Goal: Task Accomplishment & Management: Use online tool/utility

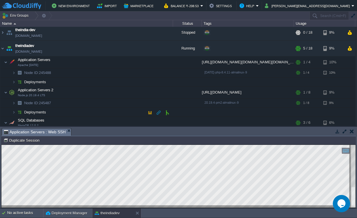
scroll to position [68, 0]
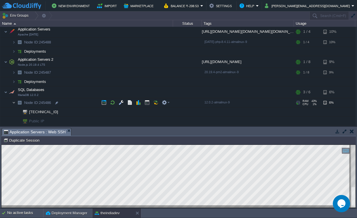
click at [14, 98] on img at bounding box center [13, 102] width 3 height 9
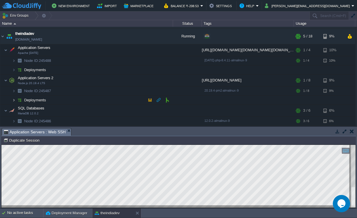
scroll to position [50, 0]
click at [350, 130] on button "button" at bounding box center [352, 131] width 4 height 5
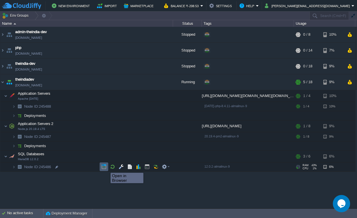
click at [104, 167] on button "button" at bounding box center [103, 166] width 5 height 5
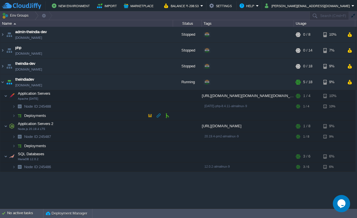
click at [47, 115] on td "Deployments" at bounding box center [86, 115] width 173 height 9
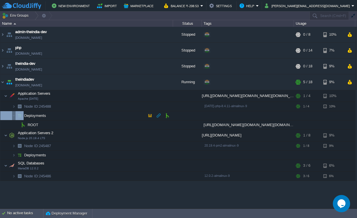
click at [47, 115] on td "Deployments" at bounding box center [86, 115] width 173 height 9
click at [13, 178] on img at bounding box center [13, 175] width 3 height 9
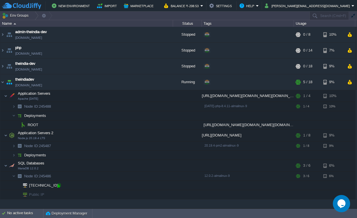
click at [60, 187] on div at bounding box center [58, 185] width 5 height 5
click at [149, 100] on td at bounding box center [147, 95] width 9 height 9
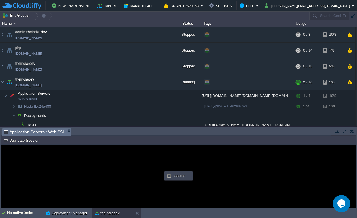
type input "#000000"
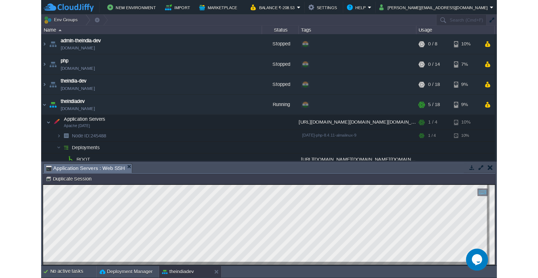
scroll to position [3, 0]
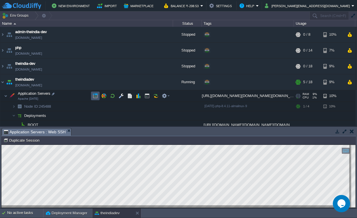
click at [96, 97] on button "button" at bounding box center [95, 95] width 5 height 5
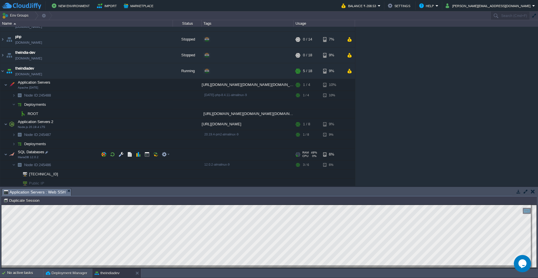
scroll to position [13, 0]
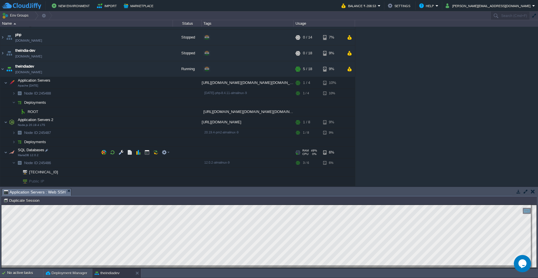
click at [8, 154] on img at bounding box center [12, 153] width 8 height 12
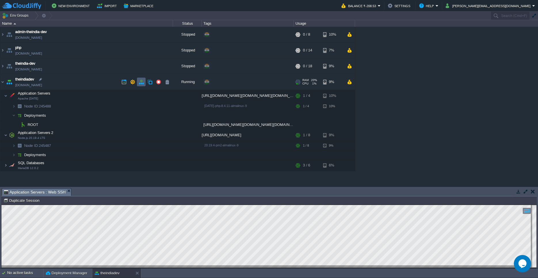
click at [142, 83] on button "button" at bounding box center [141, 81] width 5 height 5
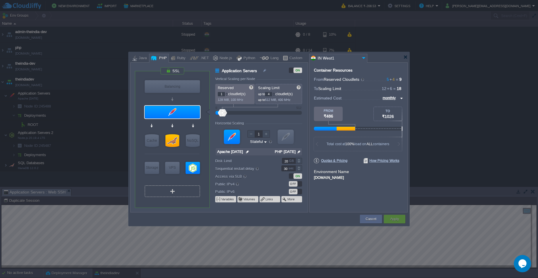
click at [176, 187] on div "VM" at bounding box center [172, 192] width 55 height 12
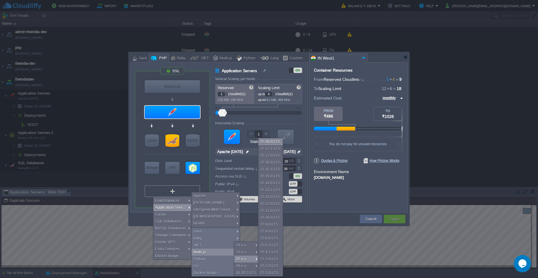
click at [273, 144] on div "22.18.0 LTS" at bounding box center [270, 141] width 24 height 7
type input "Application Servers 3"
type input "4"
type input "8"
type input "Node.js 22.18...."
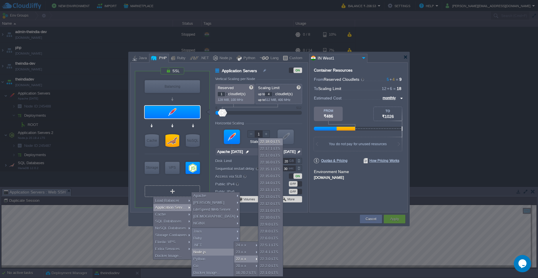
type input "22.18.0-pm2"
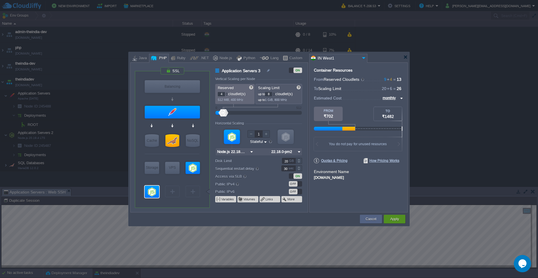
type input "Select Image"
click at [356, 218] on button "Apply" at bounding box center [394, 219] width 9 height 6
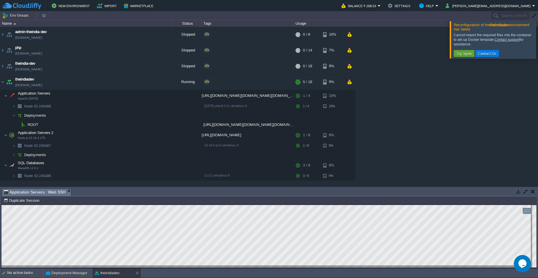
click at [356, 40] on div at bounding box center [545, 39] width 0 height 37
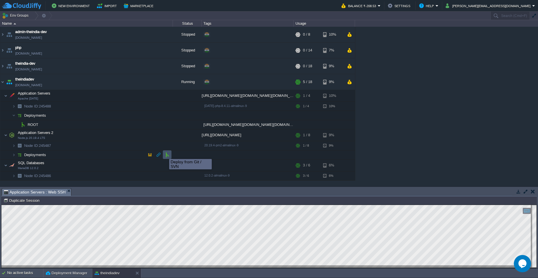
click at [167, 154] on button "button" at bounding box center [167, 154] width 5 height 5
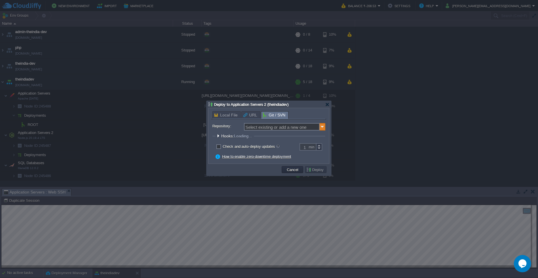
click at [321, 128] on img at bounding box center [323, 126] width 6 height 7
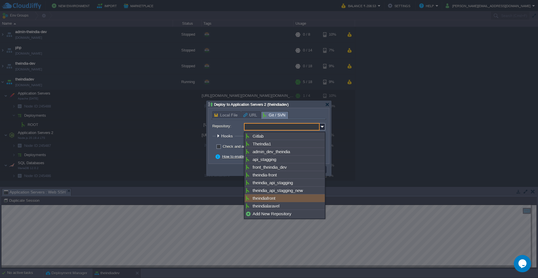
click at [277, 202] on div "theindiafront" at bounding box center [285, 198] width 80 height 8
type input "theindiafront"
type input "main"
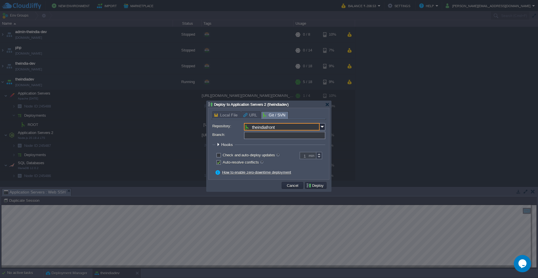
click at [266, 139] on input "Branch:" at bounding box center [284, 135] width 81 height 7
click at [251, 116] on span "URL" at bounding box center [250, 115] width 14 height 7
type input "main"
click at [298, 188] on button "Cancel" at bounding box center [292, 185] width 15 height 5
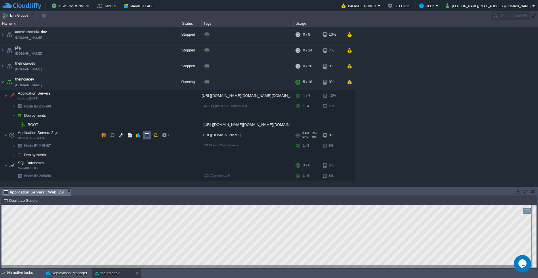
click at [146, 136] on button "button" at bounding box center [146, 135] width 5 height 5
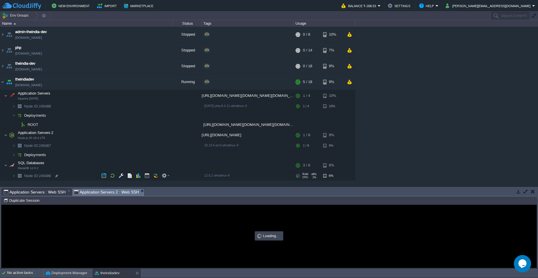
type input "#000000"
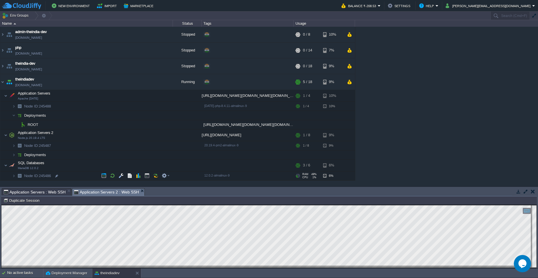
scroll to position [3, 0]
click at [166, 95] on button "button" at bounding box center [164, 95] width 5 height 5
click at [167, 80] on div "admin-theindia-dev [DOMAIN_NAME] Stopped + Add to Env Group RAM 0% CPU 0% 0 / 8…" at bounding box center [269, 106] width 538 height 159
click at [160, 80] on button "button" at bounding box center [158, 81] width 5 height 5
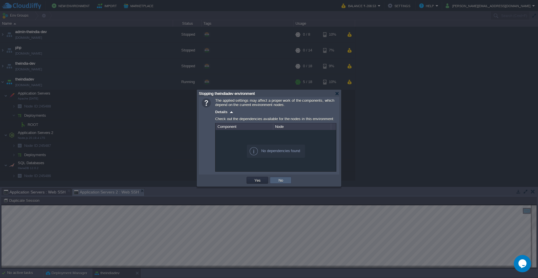
click at [279, 181] on button "No" at bounding box center [281, 180] width 8 height 5
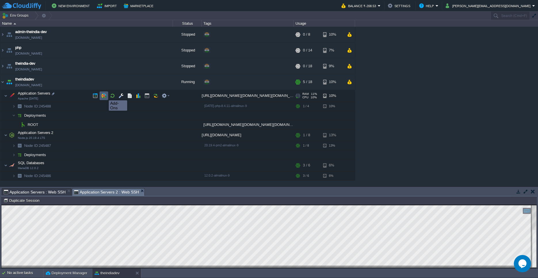
click at [104, 95] on button "button" at bounding box center [103, 95] width 5 height 5
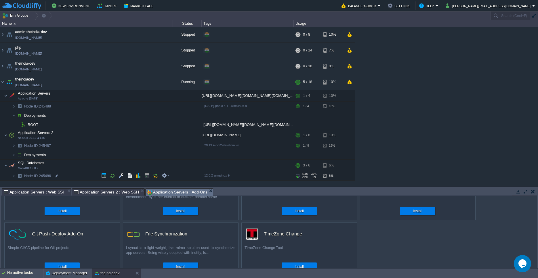
scroll to position [34, 0]
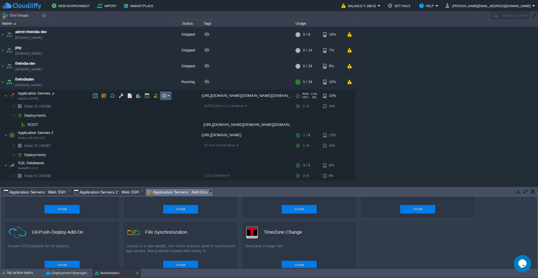
click at [168, 97] on em at bounding box center [166, 95] width 8 height 5
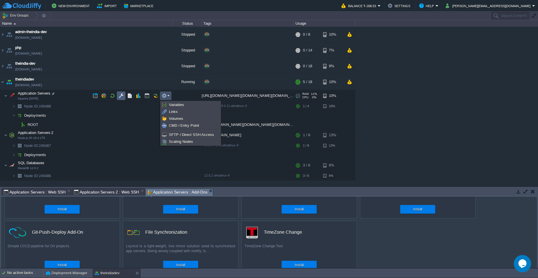
click at [122, 97] on button "button" at bounding box center [121, 95] width 5 height 5
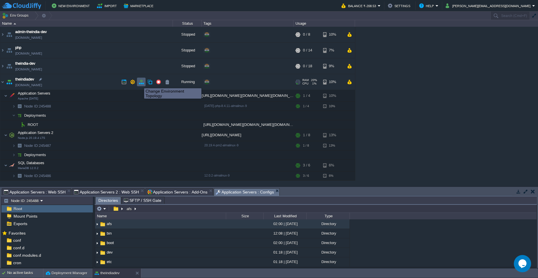
click at [140, 83] on button "button" at bounding box center [141, 81] width 5 height 5
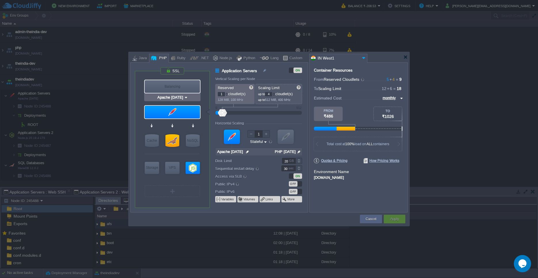
type input "MariaDB 12.0.2"
click at [177, 190] on div "VM" at bounding box center [172, 192] width 55 height 12
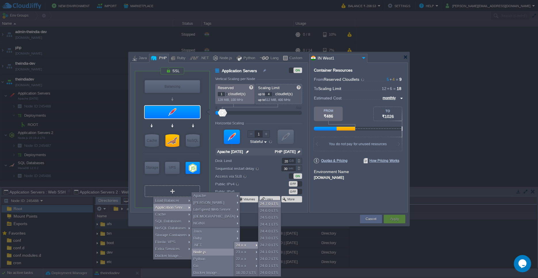
click at [267, 206] on div "24.7.0 LTS" at bounding box center [269, 204] width 22 height 7
type input "Application Servers 3"
type input "4"
type input "8"
type input "Node.js 24.7.0 LTS"
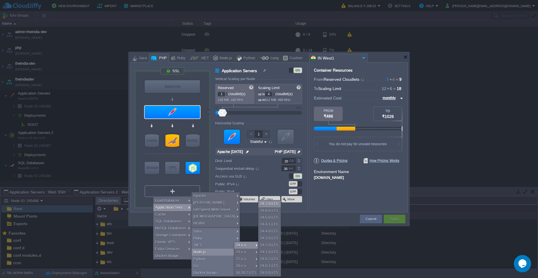
type input "24.7.0-pm2"
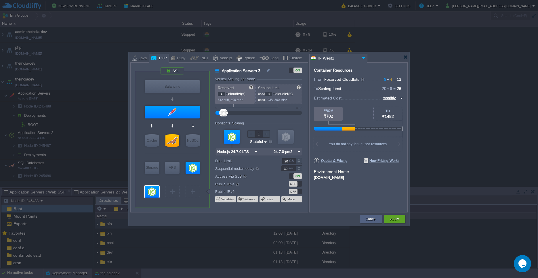
type input "Select Image"
click at [299, 153] on img at bounding box center [299, 151] width 6 height 7
click at [293, 167] on div "24.7.0-npm" at bounding box center [287, 166] width 30 height 7
type input "24.7.0-npm"
type input "Node.js 20.19.4 LTS"
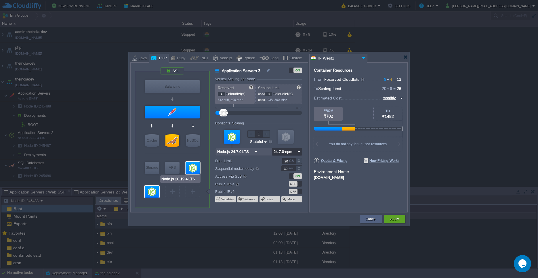
click at [197, 166] on div at bounding box center [193, 168] width 14 height 12
type input "Application Servers 2"
type input "Node.js 20.19...."
type input "null"
type input "20.19.4-pm2"
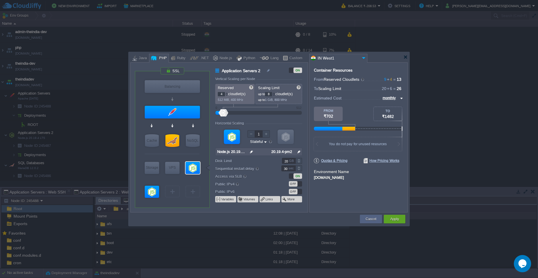
click at [297, 153] on img at bounding box center [299, 151] width 6 height 7
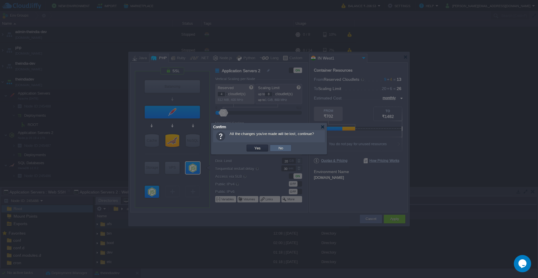
click at [277, 150] on td "No" at bounding box center [281, 148] width 22 height 7
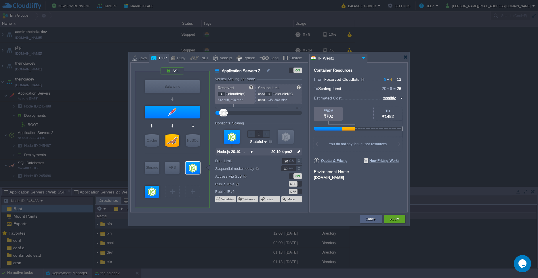
type input "Node.js 24.7.0 LTS"
click at [155, 193] on div at bounding box center [152, 192] width 14 height 12
type input "Application Servers 3"
type input "Node.js 24.7.0 LTS"
type input "24.7.0-npm"
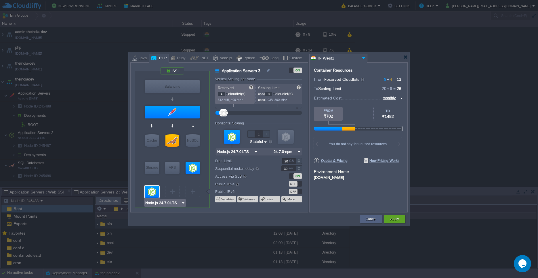
click at [150, 194] on div at bounding box center [152, 192] width 14 height 12
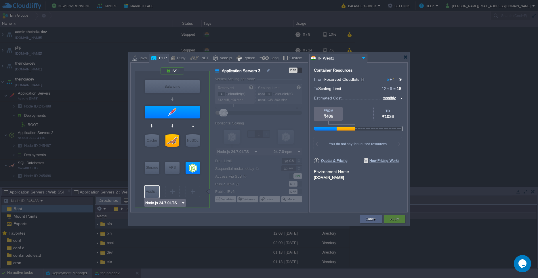
click at [152, 187] on div "Applic..." at bounding box center [152, 192] width 14 height 12
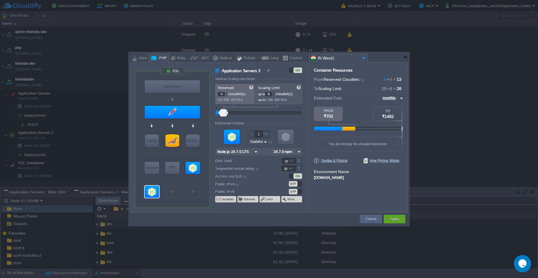
type input "AlmaLinux 9.6"
click at [169, 167] on div "VPS" at bounding box center [172, 168] width 14 height 12
type input "Elastic VPS"
type input "1"
type input "4"
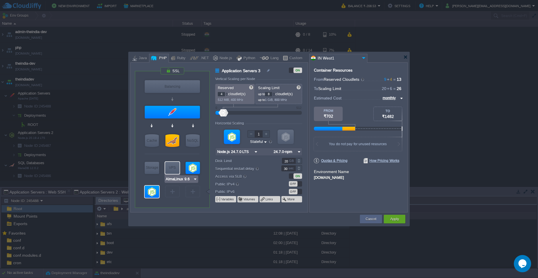
type input "AlmaLinux 9.6"
type input "9.6"
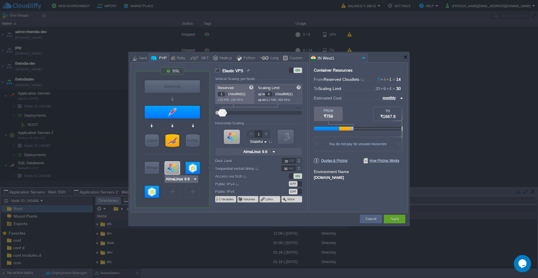
type input "Node.js 24.7.0 LTS"
click at [153, 190] on div at bounding box center [152, 192] width 14 height 12
type input "Application Servers 3"
type input "4"
type input "8"
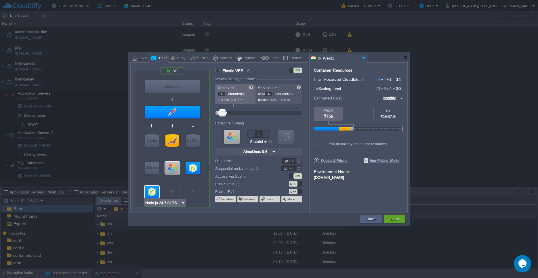
type input "Node.js 24.7.0 LTS"
type input "24.7.0-npm"
click at [154, 189] on div at bounding box center [152, 192] width 14 height 12
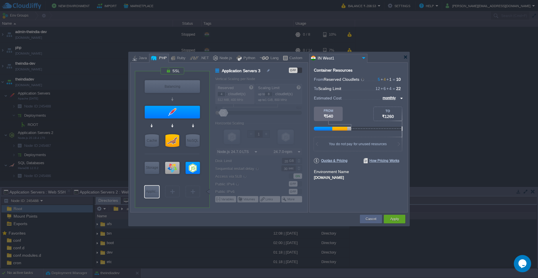
type input "AlmaLinux 9.6"
click at [177, 170] on div at bounding box center [172, 168] width 14 height 12
type input "Elastic VPS"
type input "1"
type input "4"
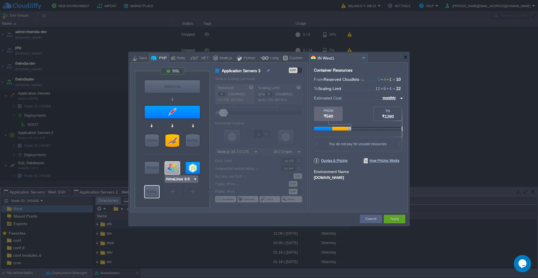
type input "AlmaLinux 9.6"
type input "9.6"
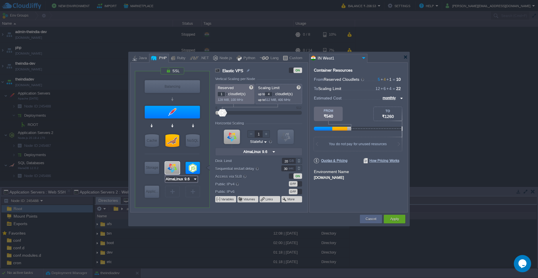
click at [183, 178] on input "AlmaLinux 9.6" at bounding box center [179, 179] width 28 height 6
click at [172, 167] on div at bounding box center [172, 168] width 14 height 12
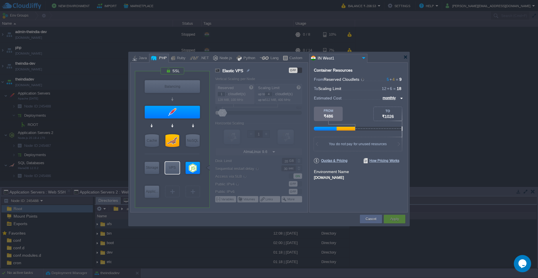
type input "Node.js 24.7.0 LTS"
click at [155, 194] on div "Applic..." at bounding box center [152, 192] width 14 height 12
type input "Application Servers 3"
type input "4"
type input "8"
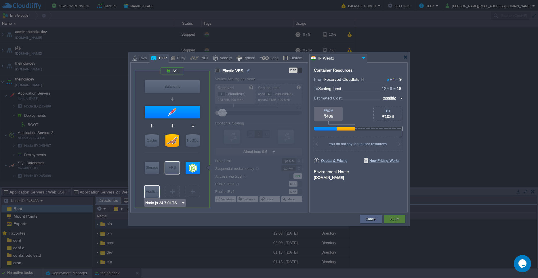
type input "Node.js 24.7.0 LTS"
type input "24.7.0-npm"
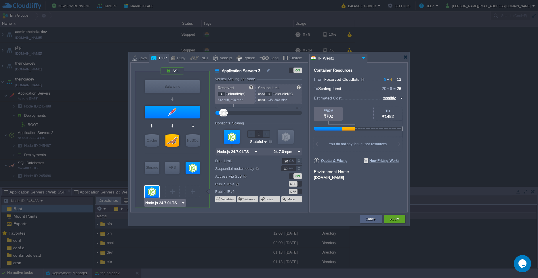
click at [184, 203] on img at bounding box center [183, 203] width 4 height 6
click at [344, 202] on div "Container Resources From Reserved Cloudlets 9 + 4 ... = 13 not added To Scaling…" at bounding box center [358, 137] width 98 height 150
click at [356, 218] on div "Apply" at bounding box center [395, 219] width 22 height 9
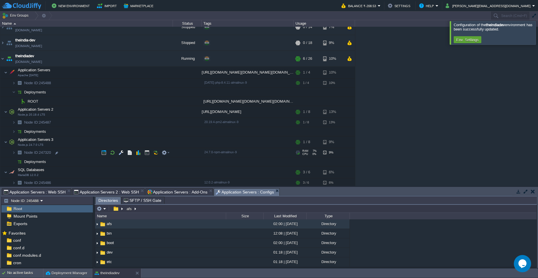
scroll to position [25, 0]
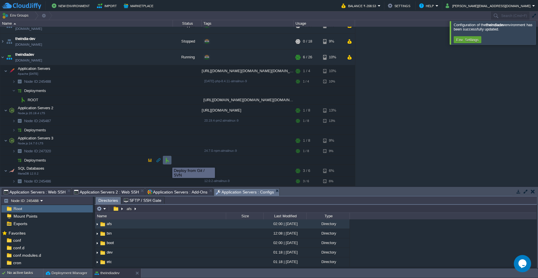
click at [168, 163] on button "button" at bounding box center [167, 160] width 5 height 5
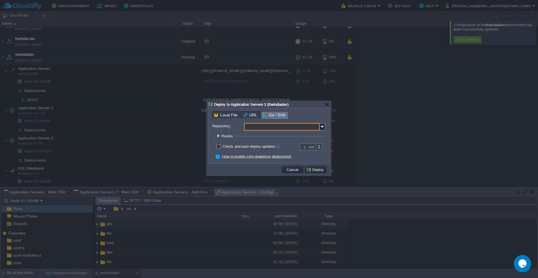
click at [280, 129] on input "Repository:" at bounding box center [282, 126] width 76 height 7
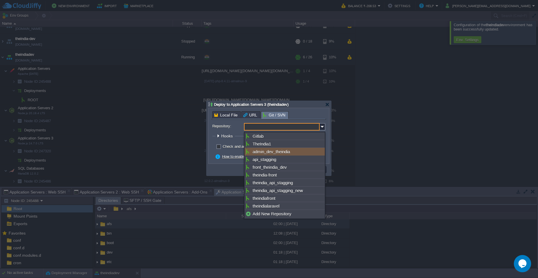
click at [279, 155] on div "admin_dev_theindia" at bounding box center [285, 152] width 80 height 8
type input "admin_dev_theindia"
type input "main"
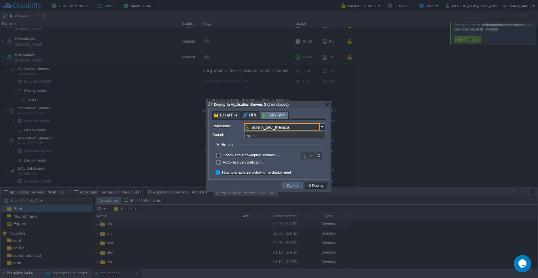
click at [292, 188] on button "Cancel" at bounding box center [292, 185] width 15 height 5
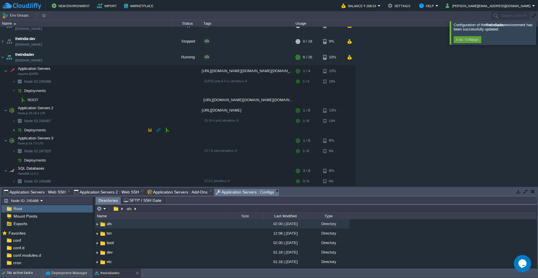
click at [14, 129] on img at bounding box center [13, 130] width 3 height 9
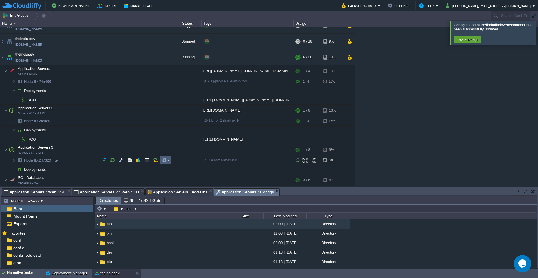
scroll to position [34, 0]
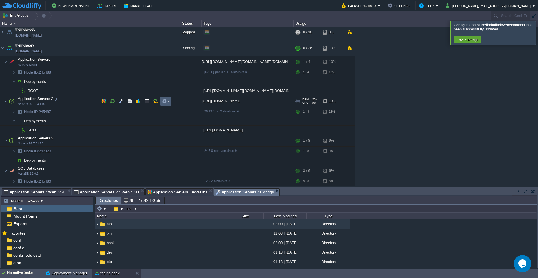
click at [168, 103] on em at bounding box center [166, 101] width 8 height 5
click at [54, 100] on div at bounding box center [56, 99] width 5 height 5
click at [54, 100] on input "Application Servers 2" at bounding box center [95, 99] width 156 height 7
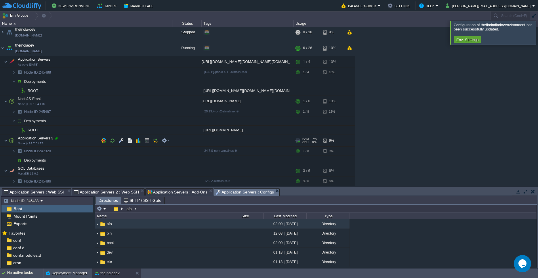
click at [58, 139] on div at bounding box center [56, 138] width 5 height 5
type input "NodeJS Admin"
click at [170, 162] on td at bounding box center [167, 160] width 9 height 9
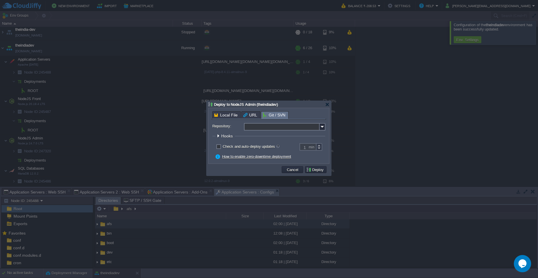
click at [280, 131] on input "Repository:" at bounding box center [282, 126] width 76 height 7
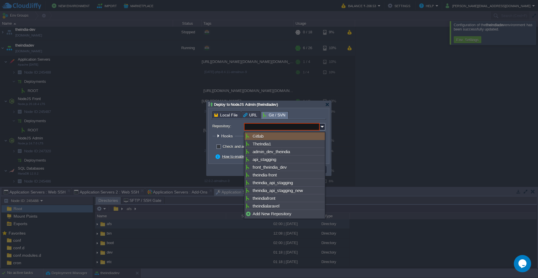
type input "Select existing or add a new one"
click at [262, 123] on div "Repository: Select existing or add a new one Branch: main Path: ROOT Build A Ma…" at bounding box center [269, 140] width 114 height 41
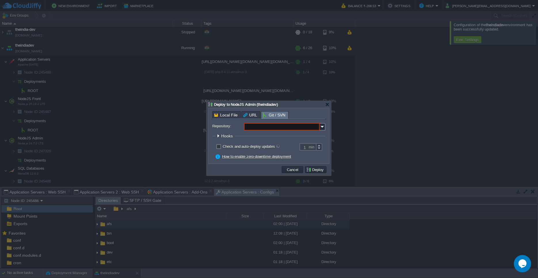
click at [260, 125] on input "Repository:" at bounding box center [282, 126] width 76 height 7
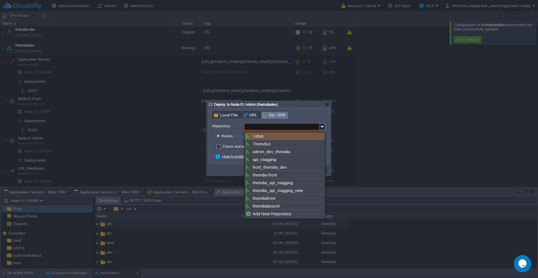
type input "Select existing or add a new one"
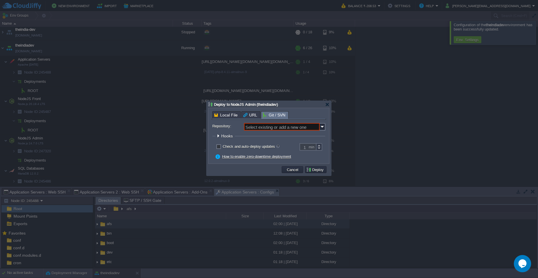
click at [228, 138] on span "Hooks" at bounding box center [227, 136] width 13 height 5
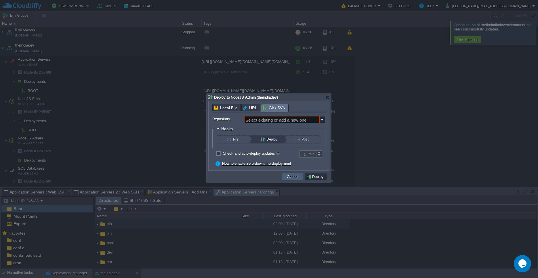
click at [289, 178] on button "Cancel" at bounding box center [292, 176] width 15 height 5
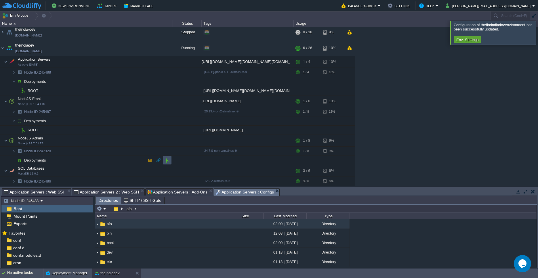
click at [167, 163] on button "button" at bounding box center [167, 160] width 5 height 5
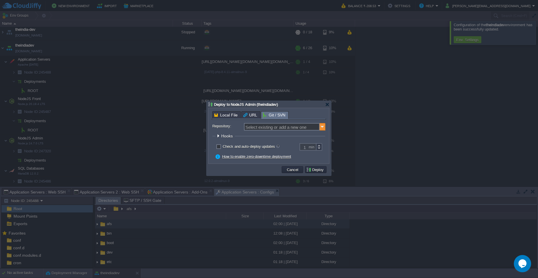
click at [325, 127] on div "Repository: Select existing or add a new one Branch: main Path: ROOT Build A Ma…" at bounding box center [269, 140] width 114 height 41
click at [321, 127] on img at bounding box center [323, 126] width 6 height 7
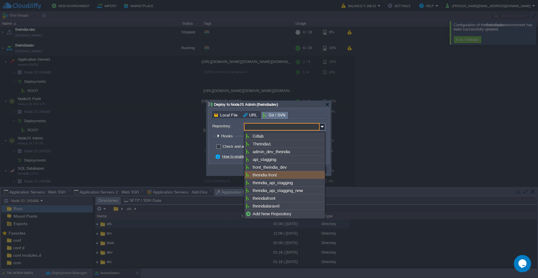
scroll to position [9, 0]
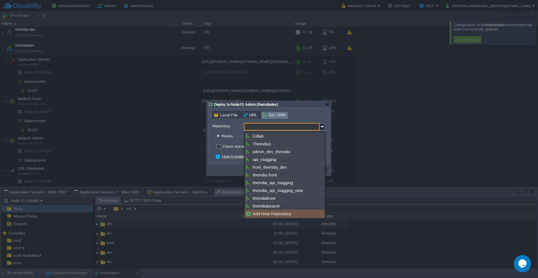
click at [283, 211] on div "Add New Repository" at bounding box center [285, 214] width 80 height 8
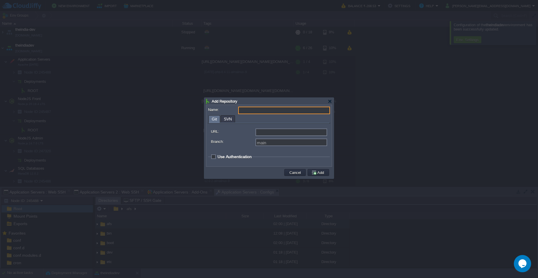
type input "Select existing or add a new one"
click at [275, 136] on input "URL:" at bounding box center [291, 132] width 72 height 7
paste input "[URL][DOMAIN_NAME][DOMAIN_NAME][DOMAIN_NAME]"
type input "[URL][DOMAIN_NAME][DOMAIN_NAME][DOMAIN_NAME]"
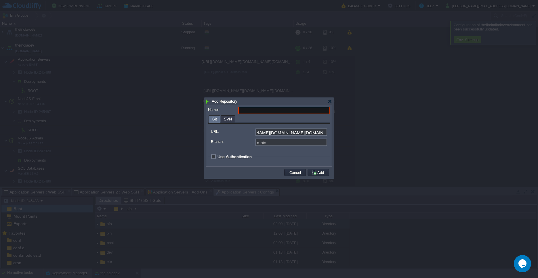
click at [269, 113] on input "Name:" at bounding box center [284, 110] width 92 height 7
type input "Admin"
type input "main"
click at [234, 157] on span "Use Authentication" at bounding box center [235, 157] width 34 height 5
checkbox input "true"
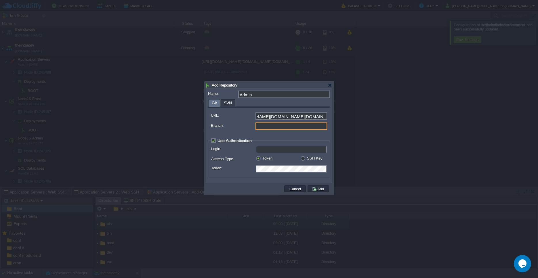
click at [279, 128] on input "Branch:" at bounding box center [291, 126] width 72 height 7
paste input "activity_booking"
type input "activity_booking"
click at [268, 149] on input "Login:" at bounding box center [291, 149] width 71 height 7
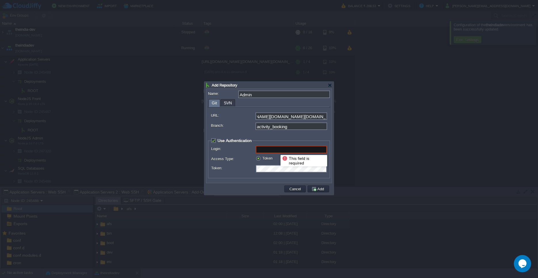
paste input "activity_booking"
click at [298, 150] on input "activity_booking" at bounding box center [291, 149] width 71 height 7
click at [297, 151] on input "activity_booking" at bounding box center [291, 149] width 71 height 7
paste input "[EMAIL_ADDRESS][DOMAIN_NAME]"
type input "[EMAIL_ADDRESS][DOMAIN_NAME]"
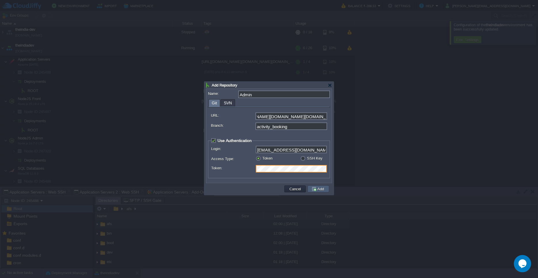
click at [327, 189] on td "Add" at bounding box center [319, 189] width 22 height 7
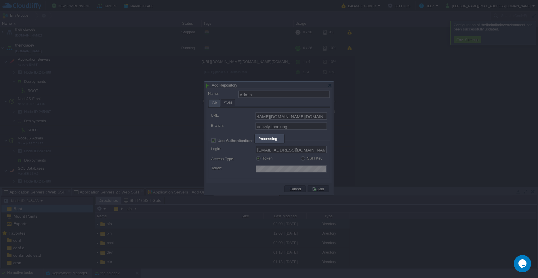
type input "Admin"
type input "main"
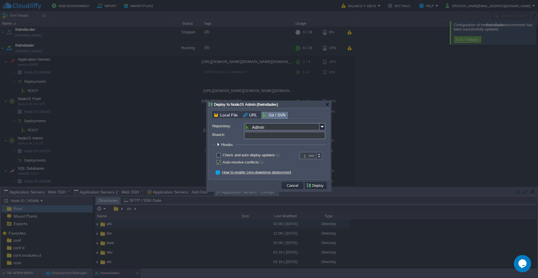
click at [276, 134] on input "Branch:" at bounding box center [284, 135] width 81 height 7
type input "main"
paste input "activity_booking"
type input "activity_booking"
click at [317, 189] on td "Deploy" at bounding box center [316, 185] width 22 height 7
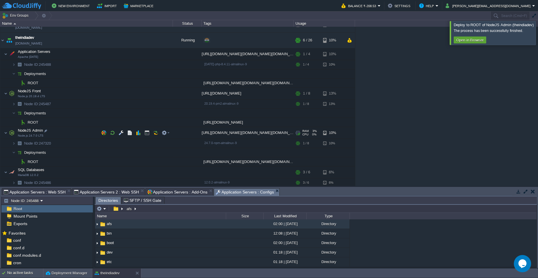
scroll to position [43, 0]
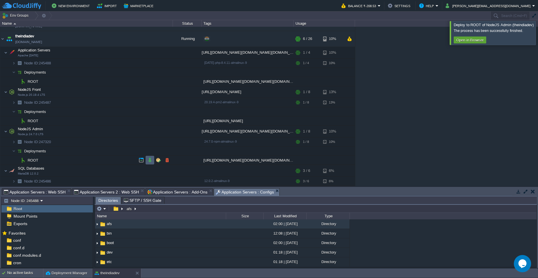
click at [152, 161] on button "button" at bounding box center [149, 160] width 5 height 5
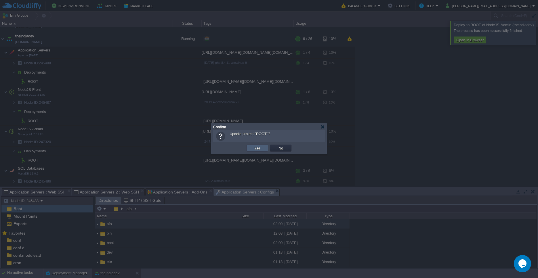
click at [258, 149] on button "Yes" at bounding box center [258, 148] width 10 height 5
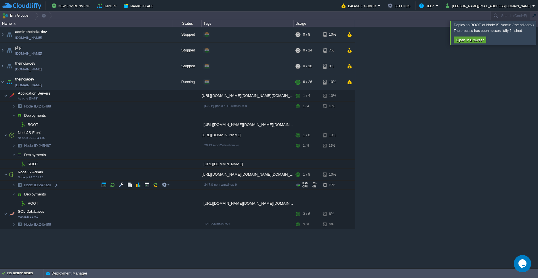
scroll to position [0, 0]
click at [125, 137] on td at bounding box center [121, 135] width 9 height 9
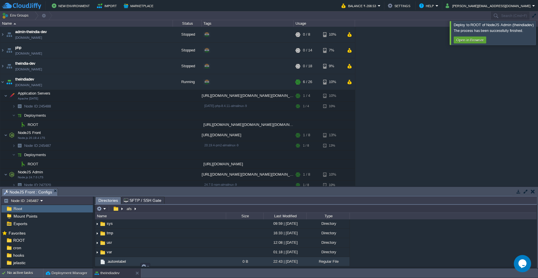
scroll to position [166, 0]
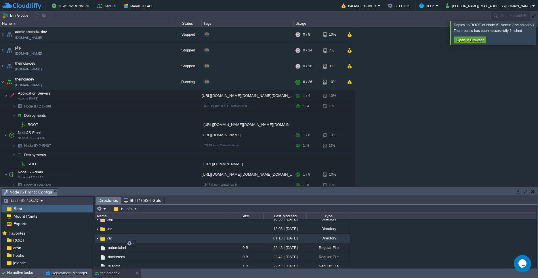
click at [108, 218] on td "var" at bounding box center [160, 238] width 131 height 9
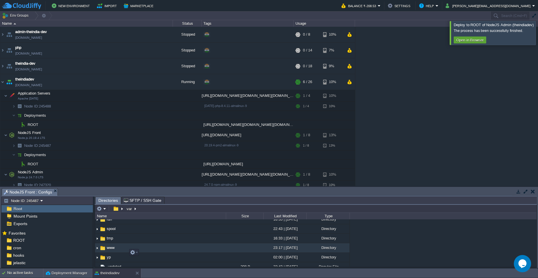
click at [111, 218] on td "www" at bounding box center [160, 247] width 131 height 9
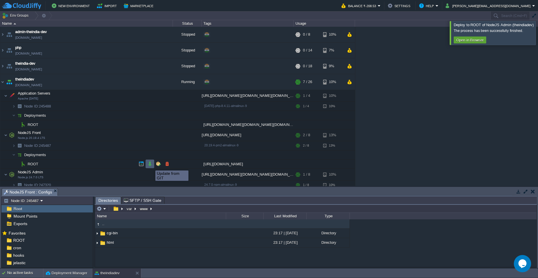
click at [151, 165] on button "button" at bounding box center [149, 163] width 5 height 5
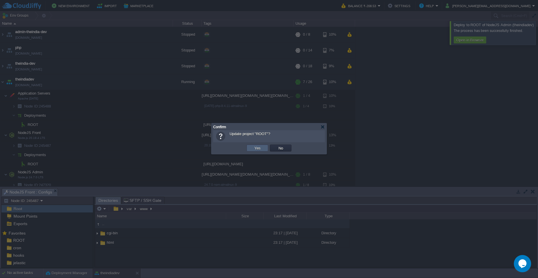
click at [253, 149] on button "Yes" at bounding box center [258, 148] width 10 height 5
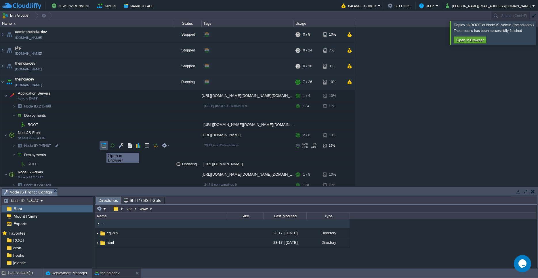
click at [104, 146] on button "button" at bounding box center [103, 145] width 5 height 5
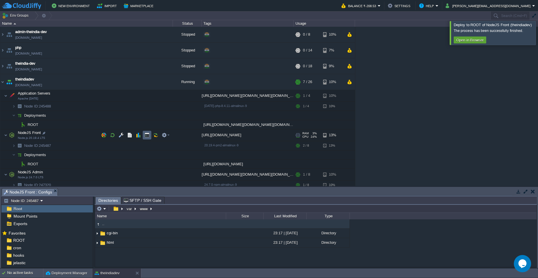
click at [147, 135] on button "button" at bounding box center [146, 135] width 5 height 5
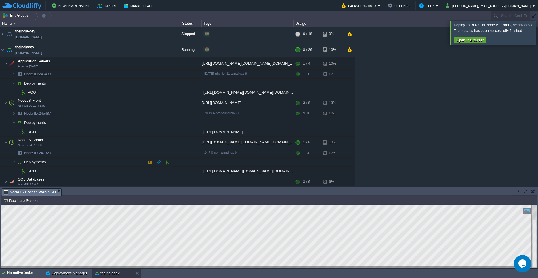
scroll to position [34, 0]
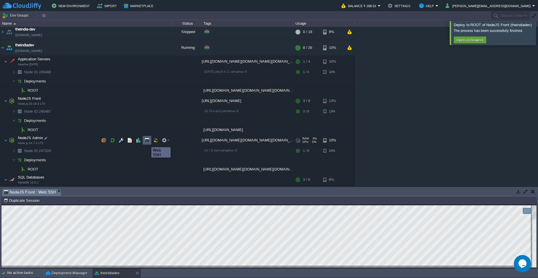
click at [147, 142] on button "button" at bounding box center [146, 140] width 5 height 5
click at [143, 171] on button "button" at bounding box center [141, 169] width 5 height 5
click at [1, 218] on div at bounding box center [269, 236] width 536 height 63
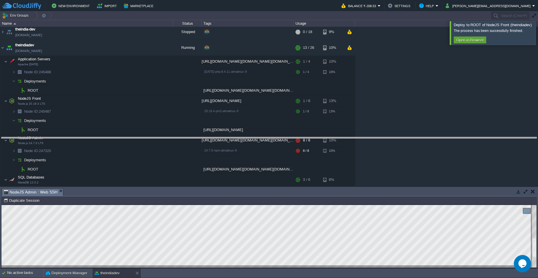
drag, startPoint x: 152, startPoint y: 197, endPoint x: 155, endPoint y: 146, distance: 51.3
click at [155, 146] on body "New Environment Import Marketplace Bonus ₹0.00 Upgrade Account Balance ₹-208.53…" at bounding box center [269, 139] width 538 height 278
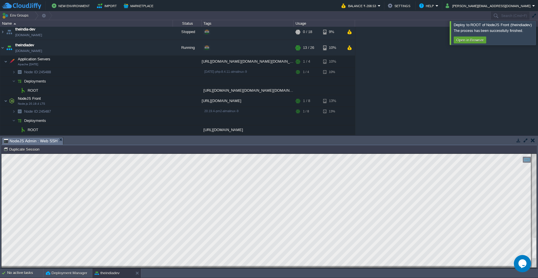
click at [356, 218] on div at bounding box center [534, 211] width 5 height 114
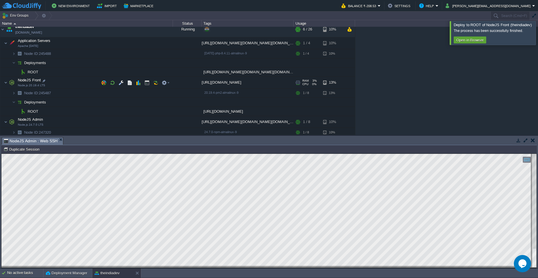
scroll to position [54, 0]
click at [147, 81] on button "button" at bounding box center [146, 81] width 5 height 5
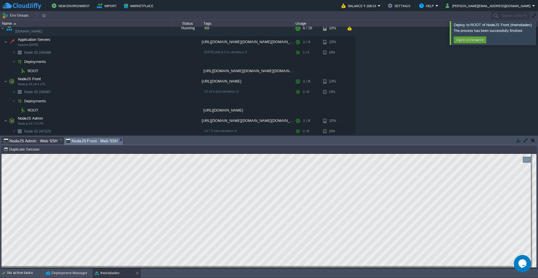
scroll to position [3, 0]
click at [100, 43] on td at bounding box center [104, 42] width 9 height 9
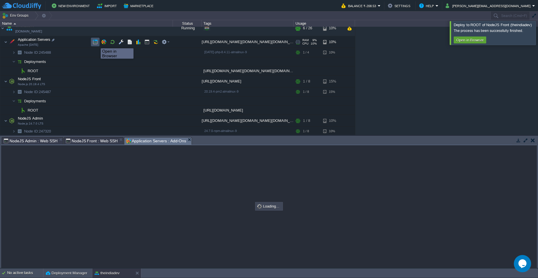
click at [96, 43] on button "button" at bounding box center [95, 41] width 5 height 5
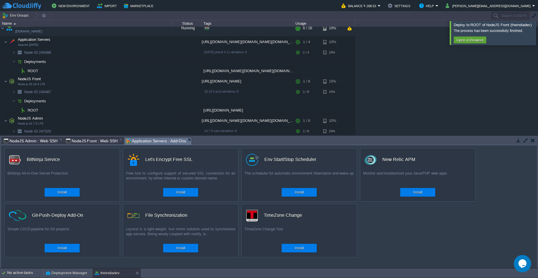
click at [356, 141] on button "button" at bounding box center [533, 140] width 4 height 5
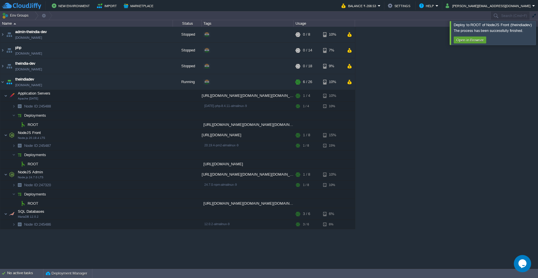
scroll to position [0, 0]
click at [147, 135] on button "button" at bounding box center [146, 135] width 5 height 5
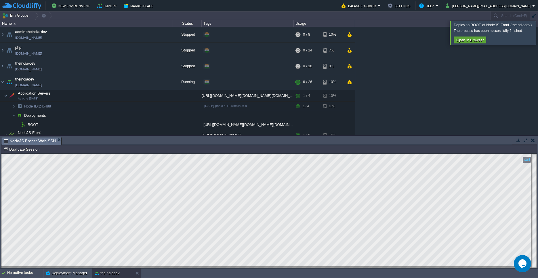
scroll to position [3, 0]
